Goal: Task Accomplishment & Management: Use online tool/utility

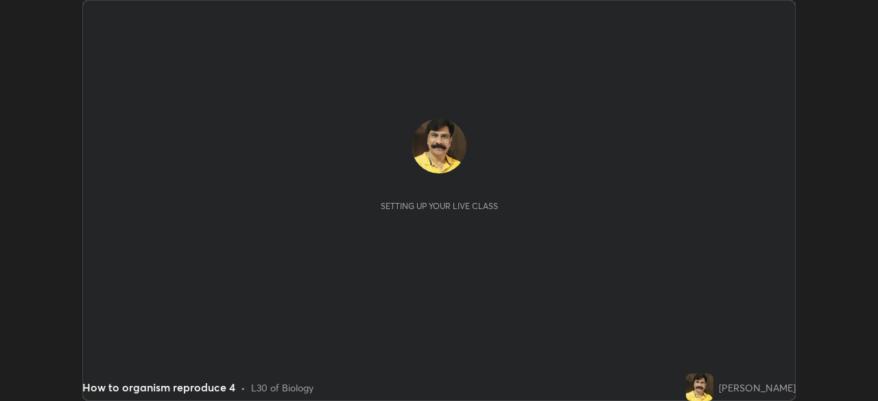
scroll to position [401, 878]
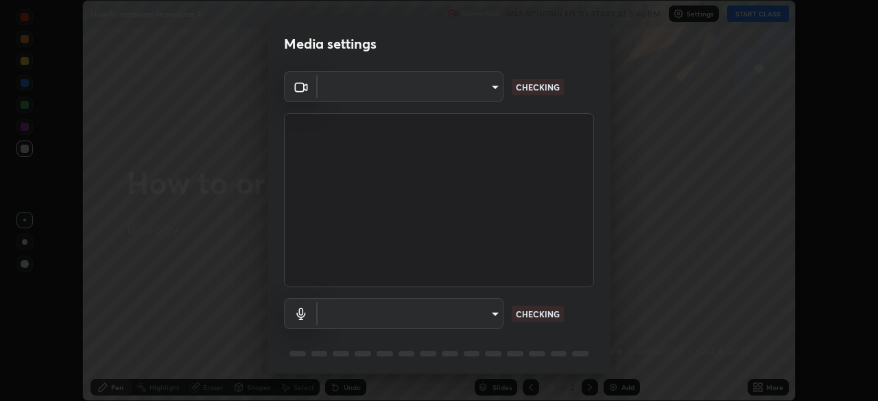
type input "c35a285883de36ed13854a1fbed0525b0d3f8b863e97d5e3b573df760e09333d"
type input "3d334ac0a462d559afaba984711ee6781e2bfd9c7b4003d7f15efc1d03da94cf"
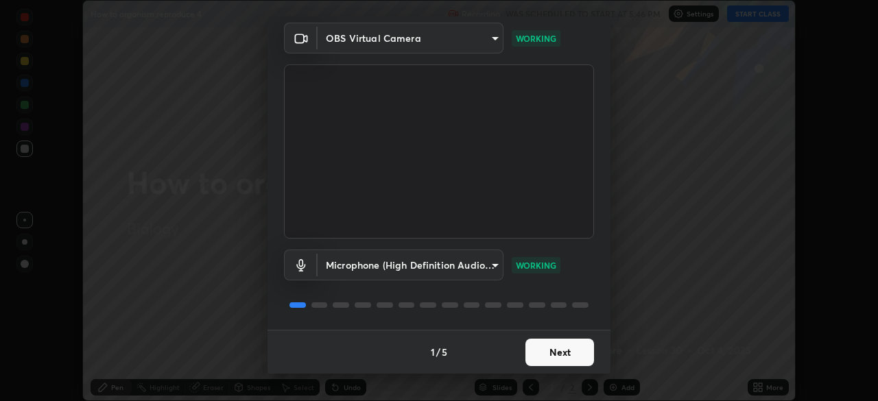
click at [554, 353] on button "Next" at bounding box center [560, 352] width 69 height 27
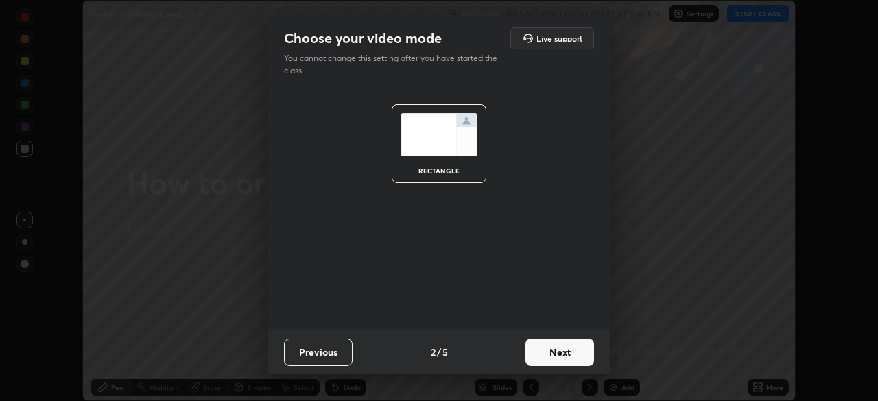
scroll to position [0, 0]
click at [557, 354] on button "Next" at bounding box center [560, 352] width 69 height 27
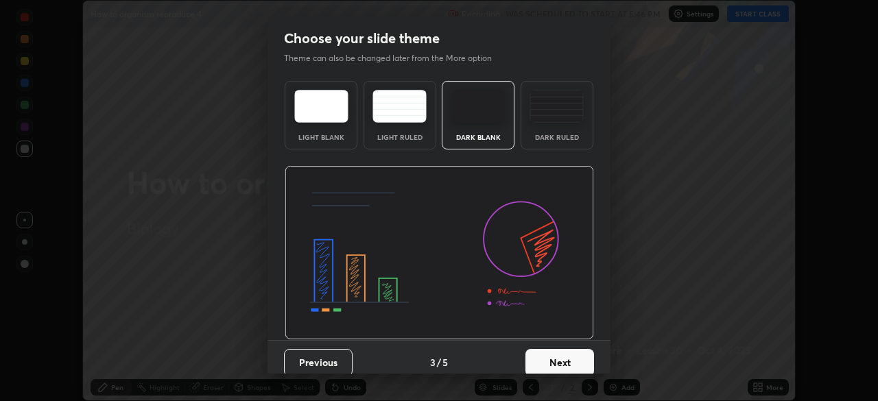
click at [558, 361] on button "Next" at bounding box center [560, 362] width 69 height 27
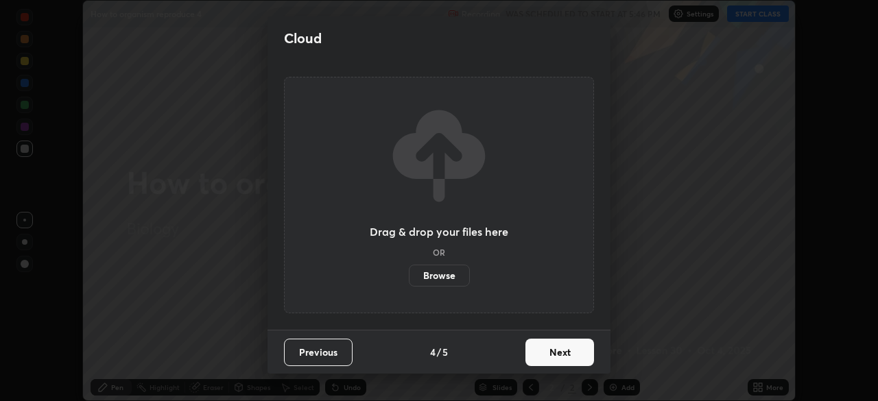
click at [561, 358] on button "Next" at bounding box center [560, 352] width 69 height 27
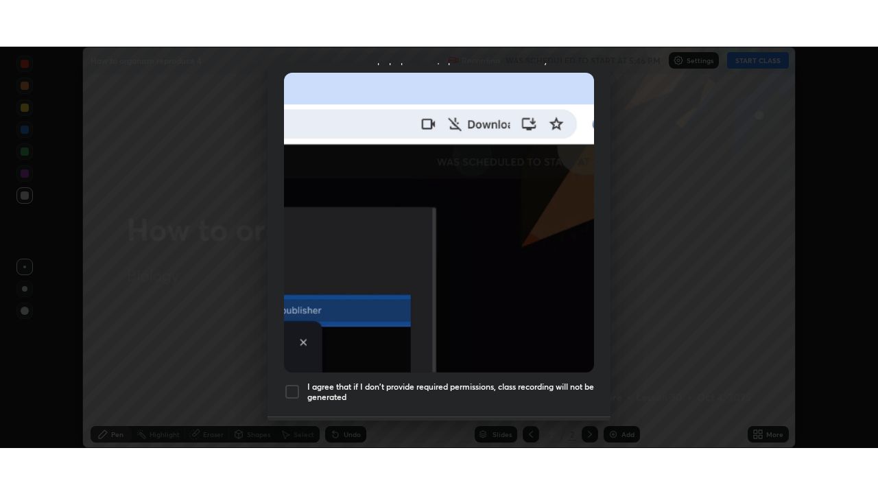
scroll to position [329, 0]
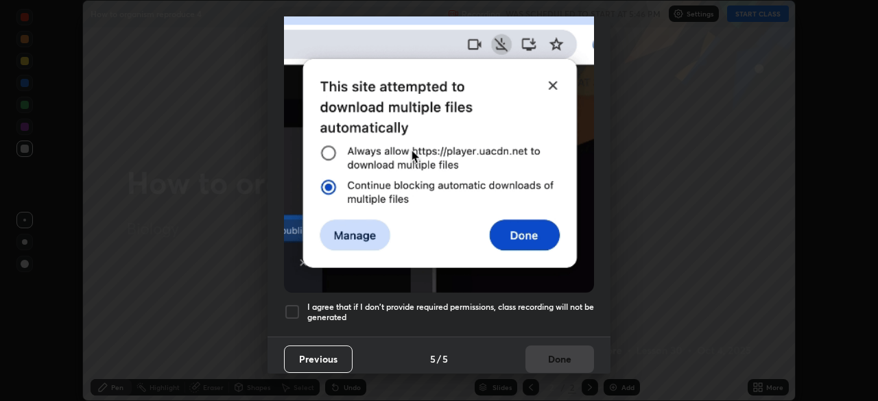
click at [297, 307] on div at bounding box center [292, 312] width 16 height 16
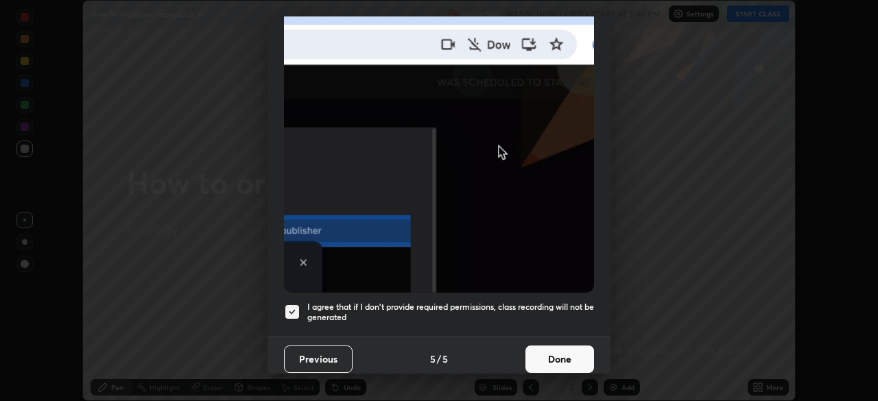
click at [560, 354] on button "Done" at bounding box center [560, 359] width 69 height 27
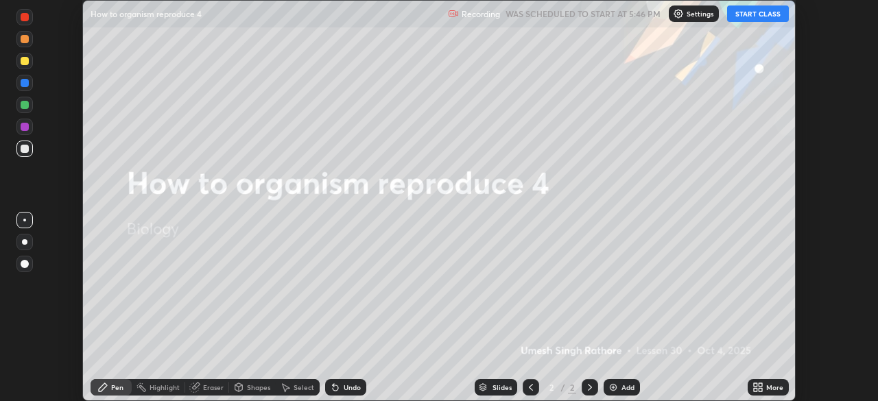
click at [760, 15] on button "START CLASS" at bounding box center [758, 13] width 62 height 16
click at [756, 386] on icon at bounding box center [755, 385] width 3 height 3
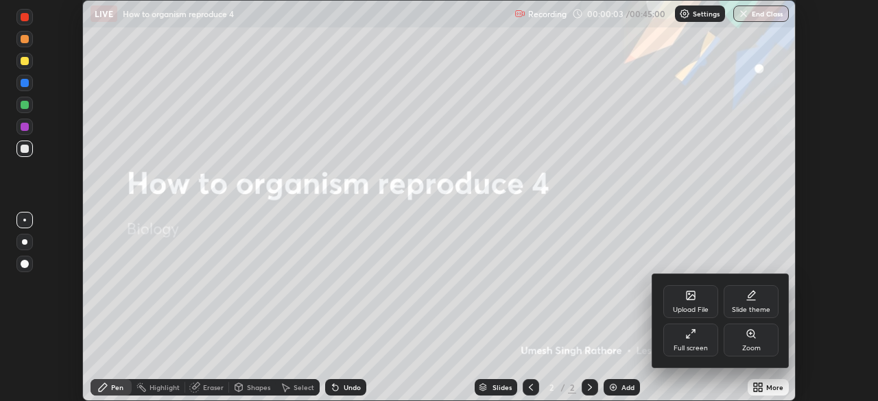
click at [690, 338] on icon at bounding box center [691, 334] width 11 height 11
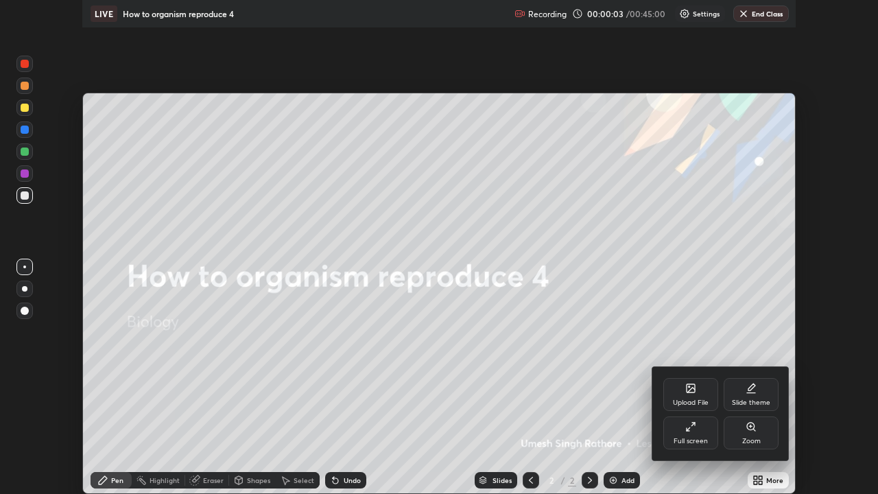
scroll to position [494, 878]
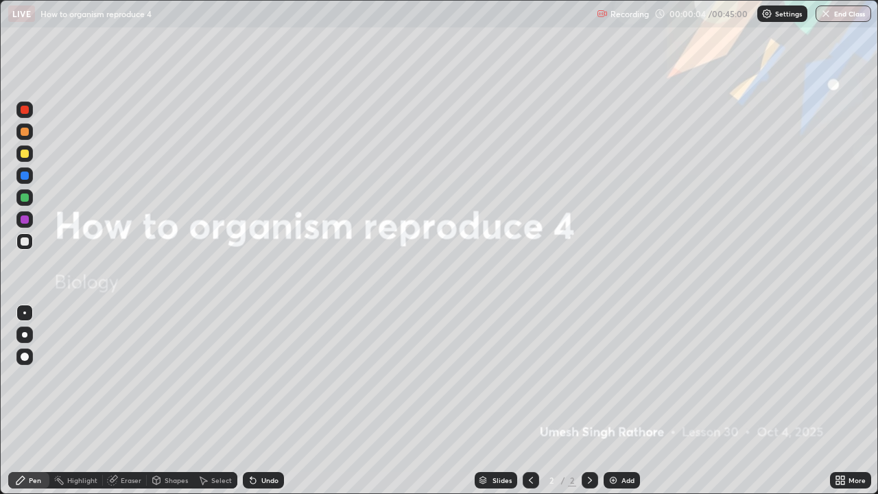
click at [613, 401] on img at bounding box center [613, 480] width 11 height 11
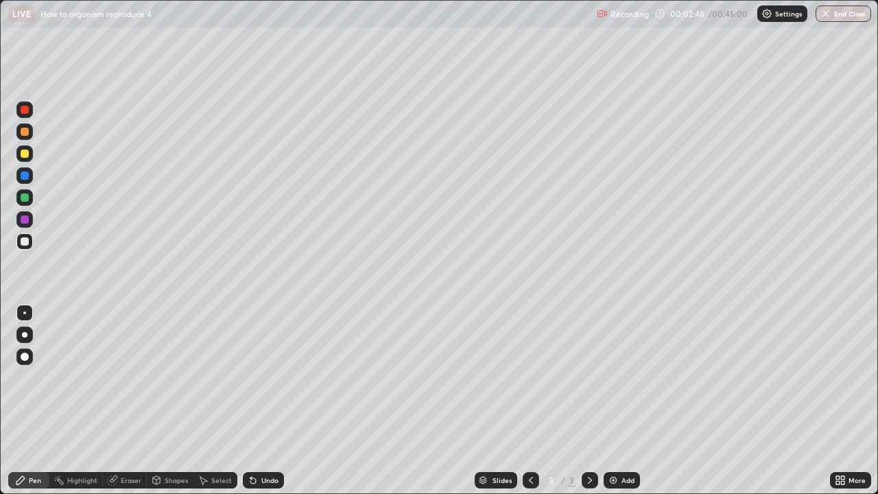
click at [854, 15] on button "End Class" at bounding box center [844, 13] width 56 height 16
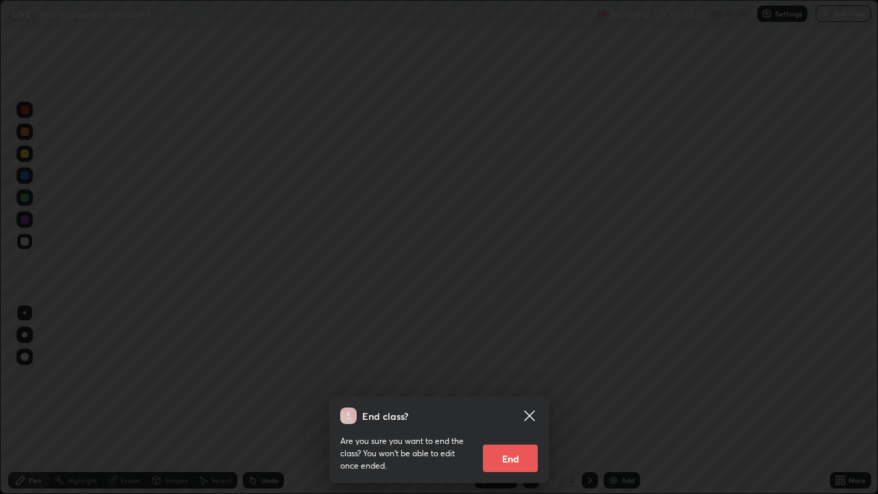
click at [517, 401] on button "End" at bounding box center [510, 458] width 55 height 27
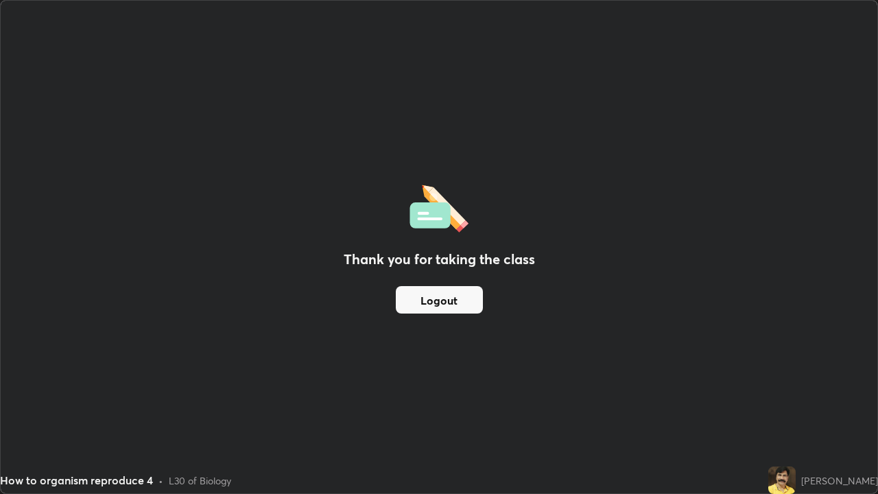
click at [456, 298] on button "Logout" at bounding box center [439, 299] width 87 height 27
click at [438, 305] on button "Logout" at bounding box center [439, 299] width 87 height 27
click at [436, 298] on button "Logout" at bounding box center [439, 299] width 87 height 27
click at [436, 302] on button "Logout" at bounding box center [439, 299] width 87 height 27
click at [436, 304] on button "Logout" at bounding box center [439, 299] width 87 height 27
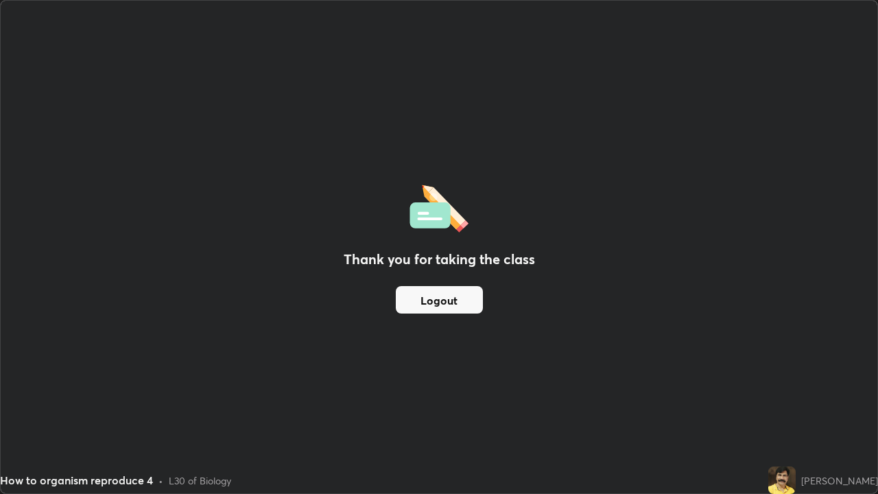
click at [437, 303] on button "Logout" at bounding box center [439, 299] width 87 height 27
click at [437, 304] on button "Logout" at bounding box center [439, 299] width 87 height 27
click at [436, 305] on button "Logout" at bounding box center [439, 299] width 87 height 27
click at [435, 305] on button "Logout" at bounding box center [439, 299] width 87 height 27
click at [436, 303] on button "Logout" at bounding box center [439, 299] width 87 height 27
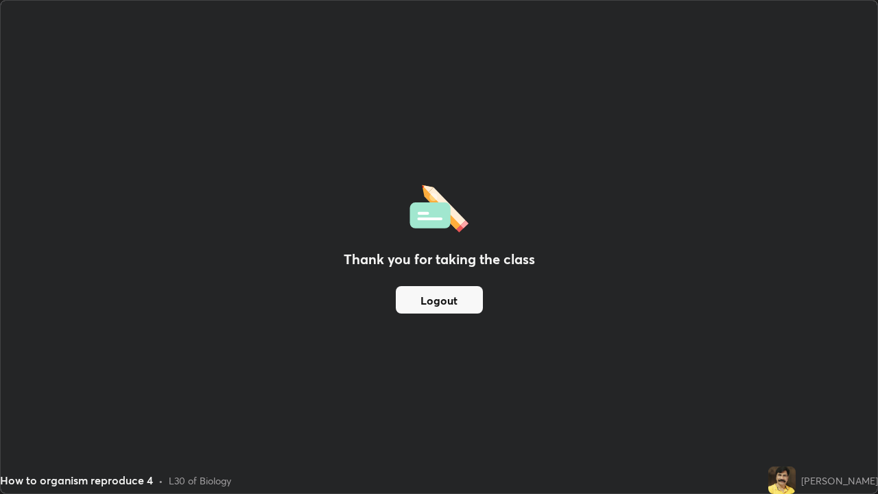
click at [432, 305] on button "Logout" at bounding box center [439, 299] width 87 height 27
click at [430, 302] on button "Logout" at bounding box center [439, 299] width 87 height 27
click at [426, 303] on button "Logout" at bounding box center [439, 299] width 87 height 27
click at [429, 310] on button "Logout" at bounding box center [439, 299] width 87 height 27
